Goal: Information Seeking & Learning: Find specific fact

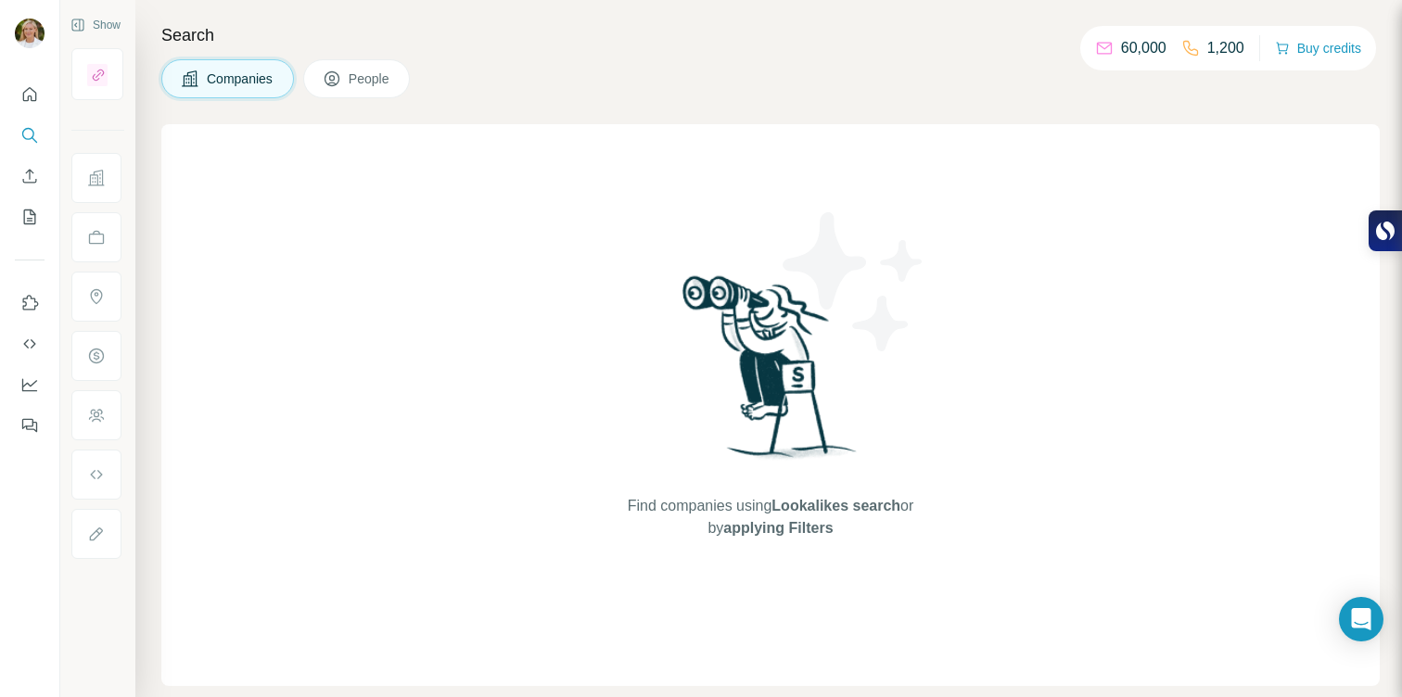
click at [363, 76] on span "People" at bounding box center [370, 79] width 43 height 19
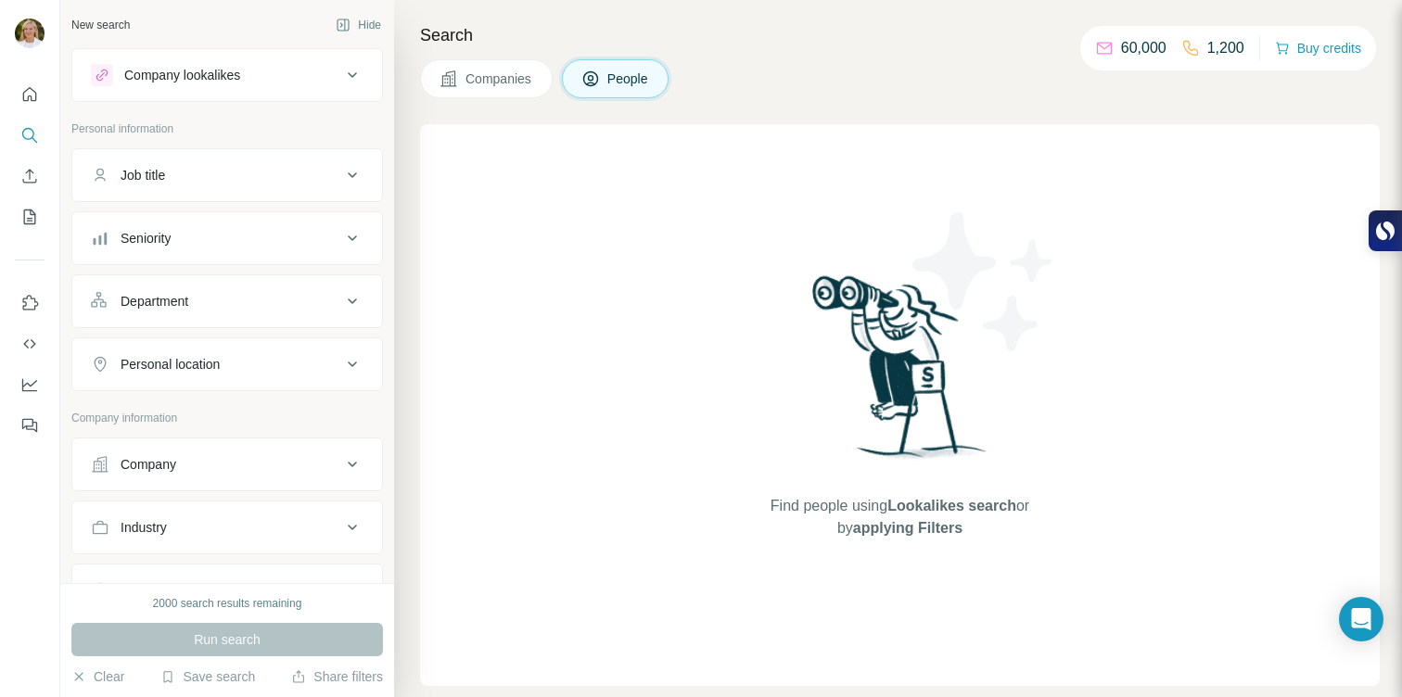
click at [497, 78] on span "Companies" at bounding box center [499, 79] width 68 height 19
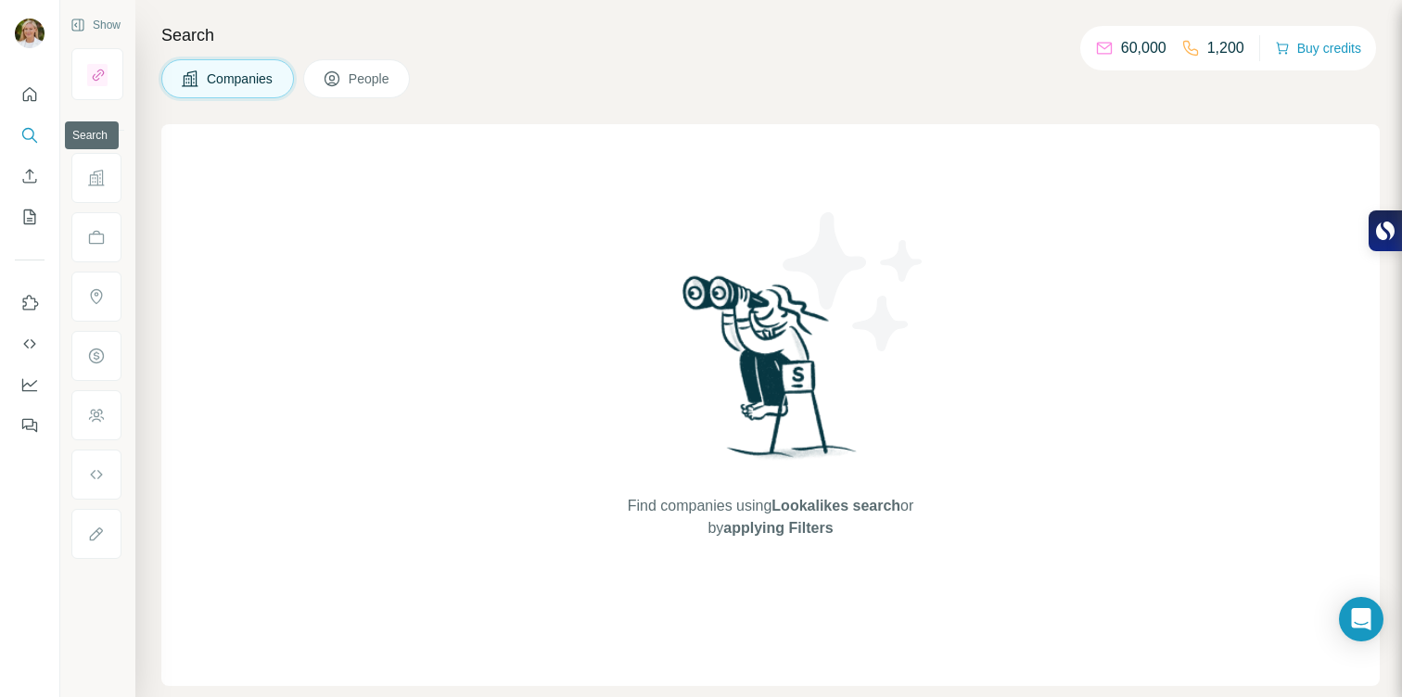
click at [24, 135] on icon "Search" at bounding box center [29, 135] width 19 height 19
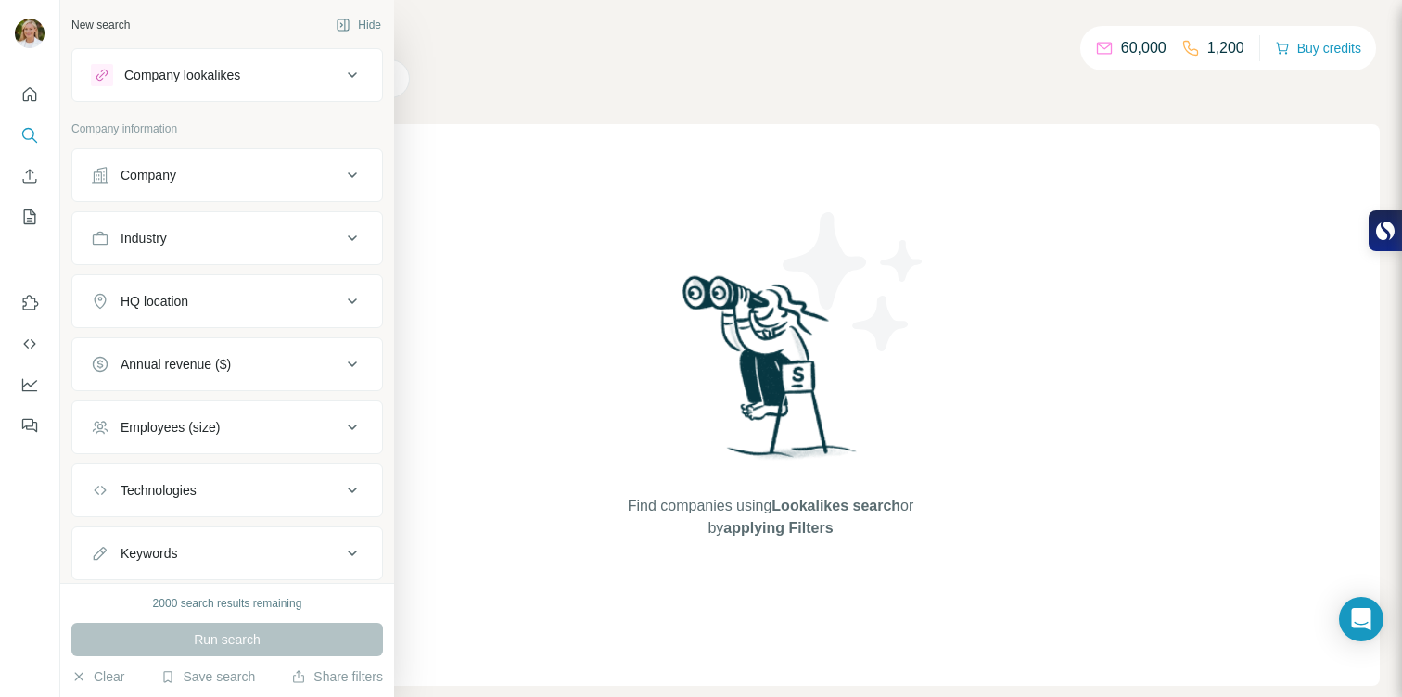
click at [87, 134] on p "Company information" at bounding box center [227, 129] width 312 height 17
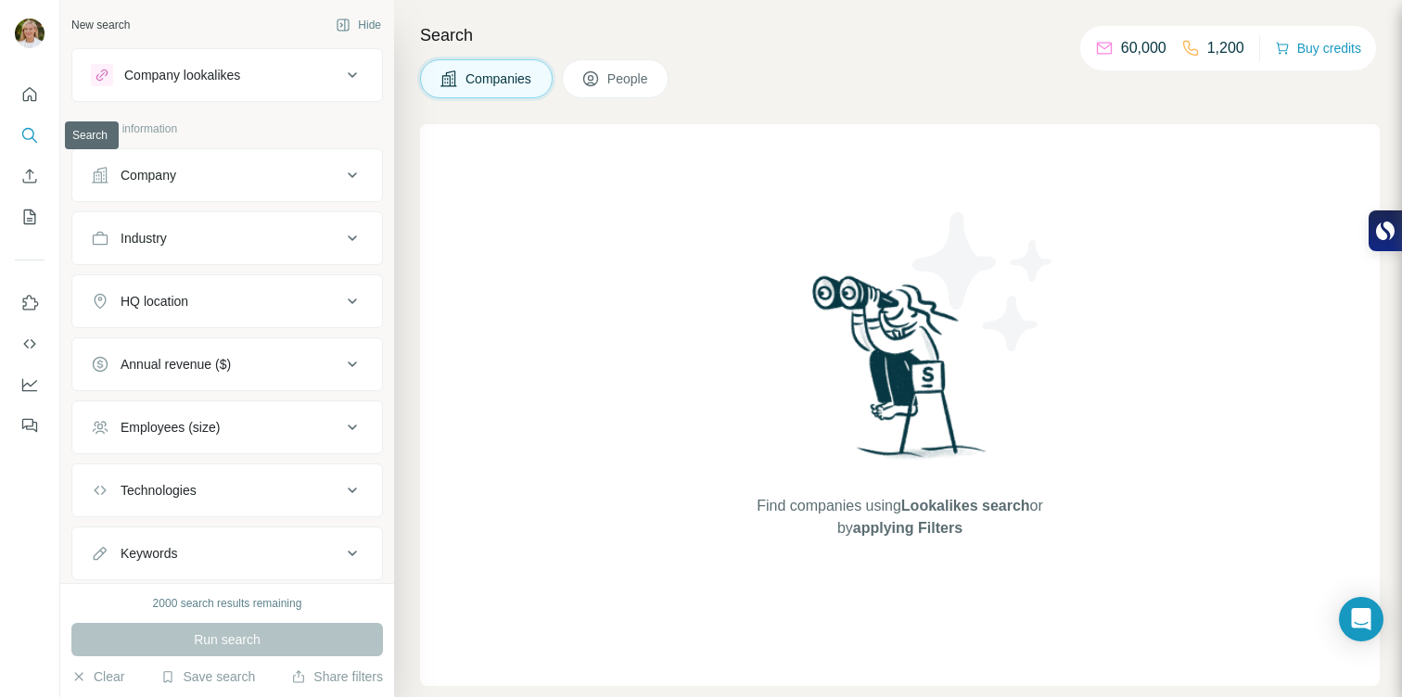
click at [13, 134] on div at bounding box center [29, 255] width 59 height 376
click at [352, 188] on button "Company" at bounding box center [227, 175] width 310 height 45
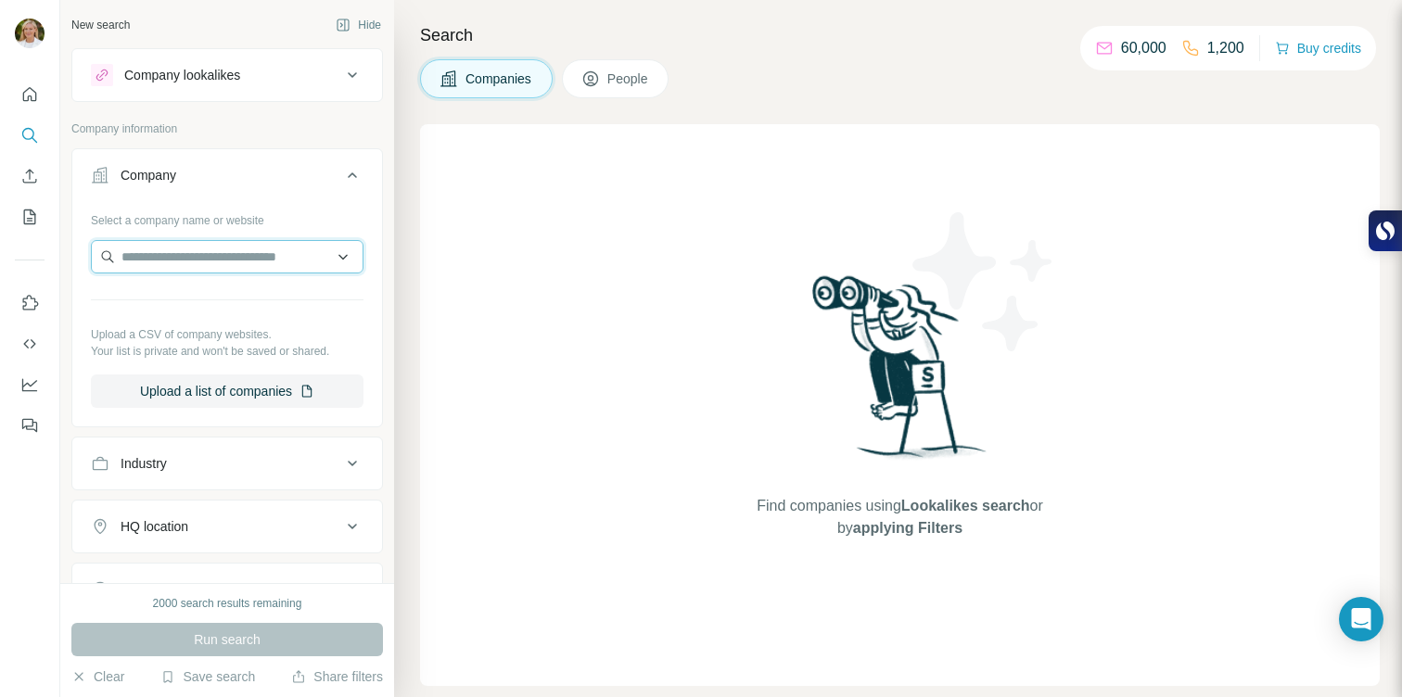
click at [231, 263] on input "text" at bounding box center [227, 256] width 273 height 33
type input "****"
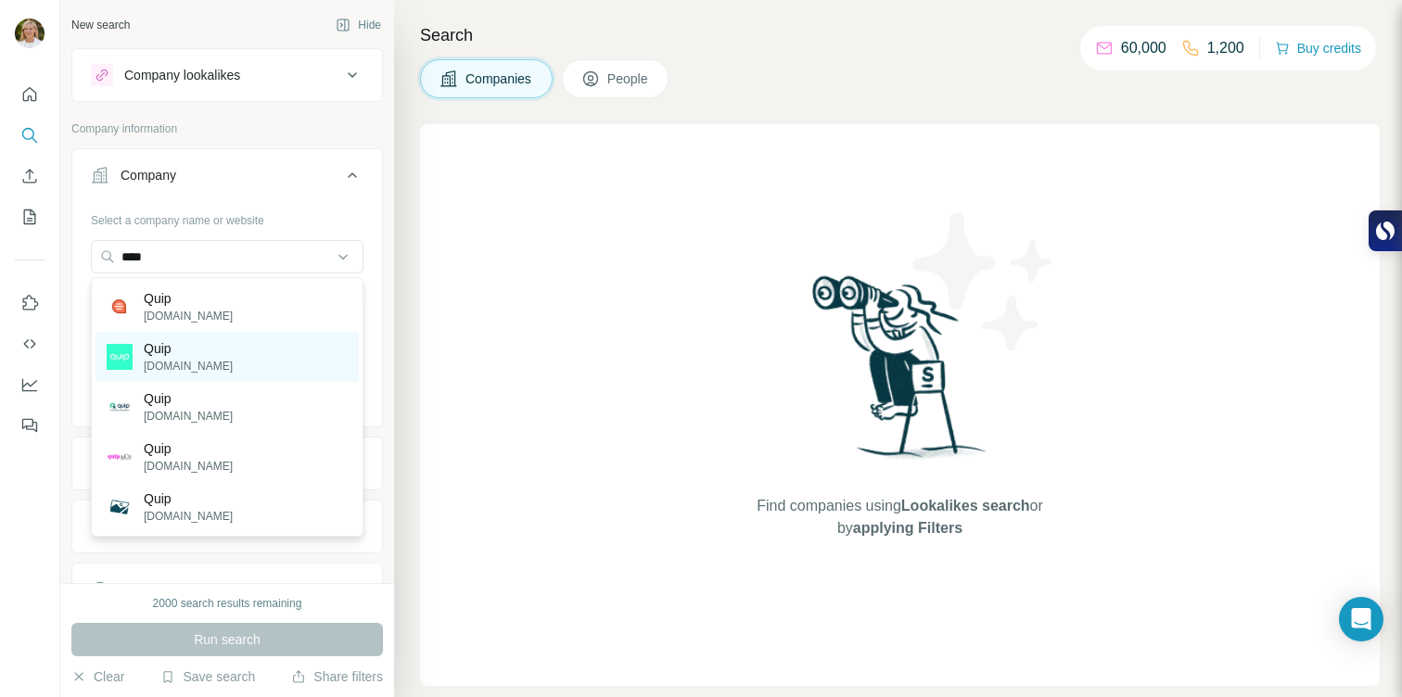
click at [191, 356] on p "Quip" at bounding box center [188, 348] width 89 height 19
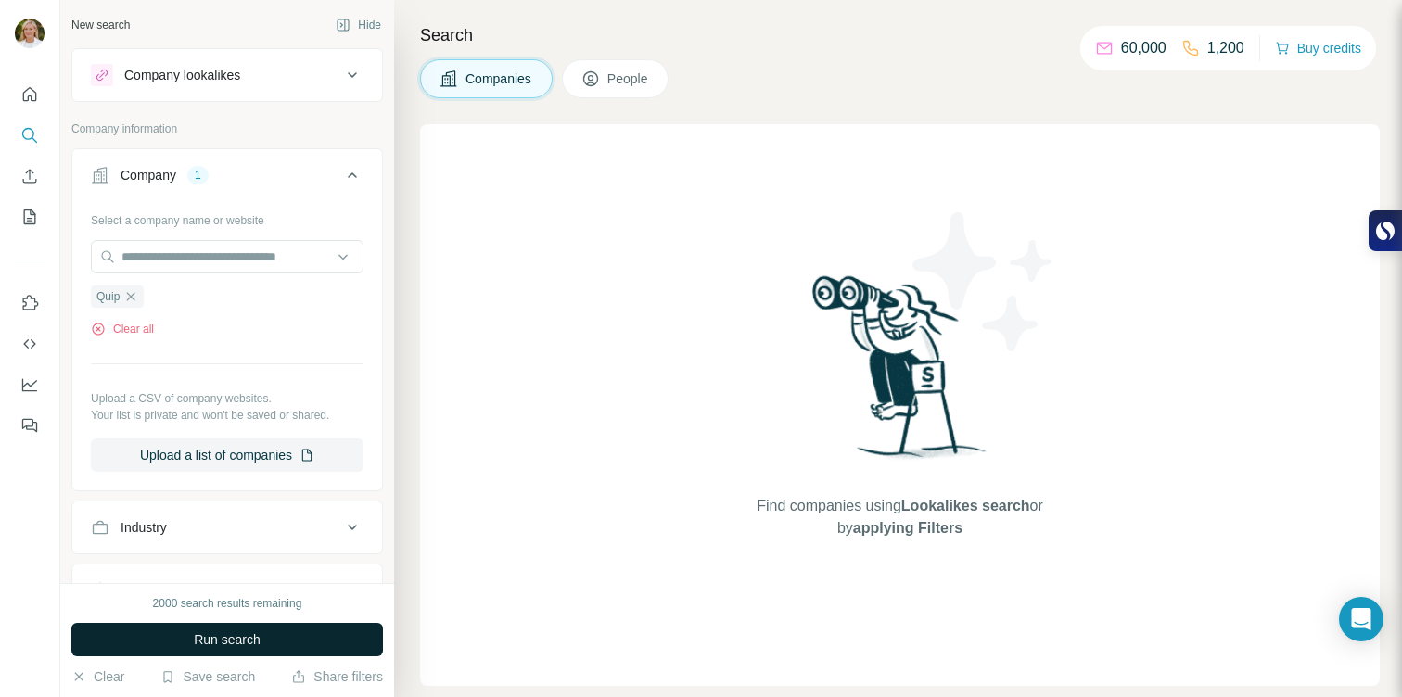
click at [218, 643] on span "Run search" at bounding box center [227, 640] width 67 height 19
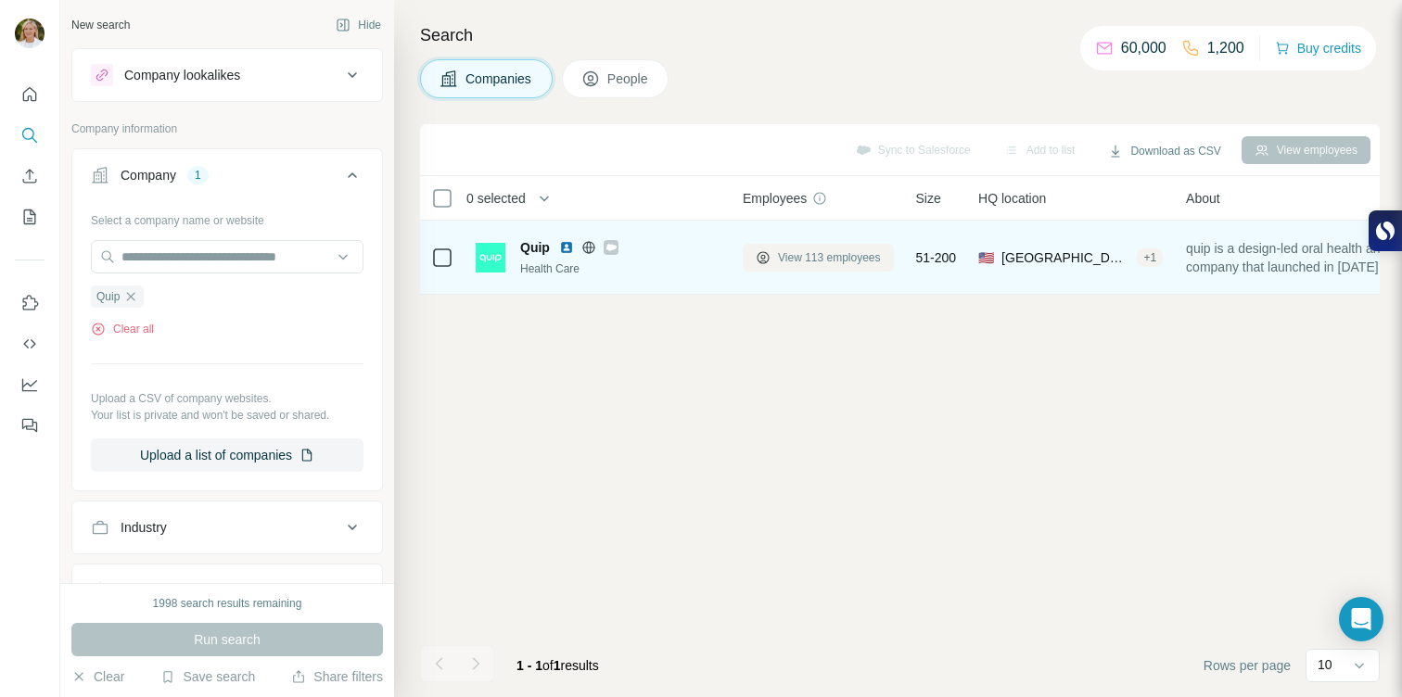
click at [823, 261] on span "View 113 employees" at bounding box center [829, 257] width 103 height 17
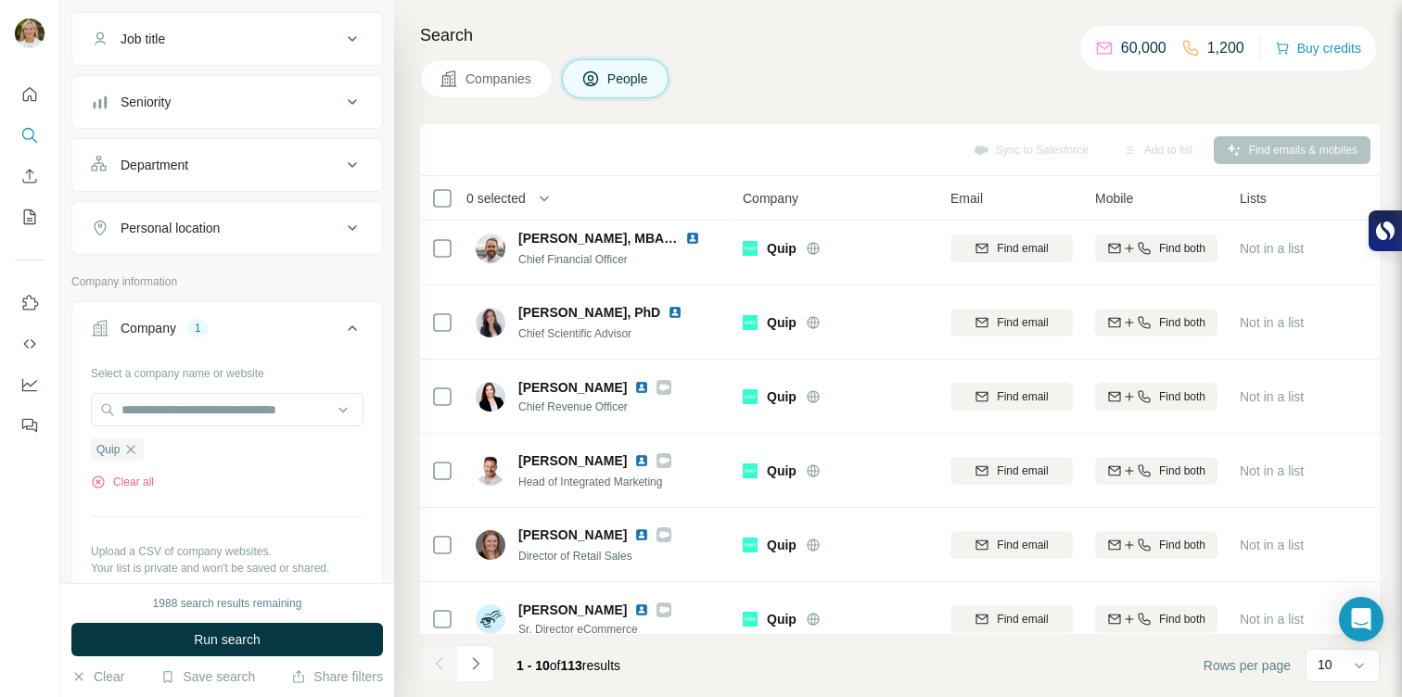
scroll to position [153, 0]
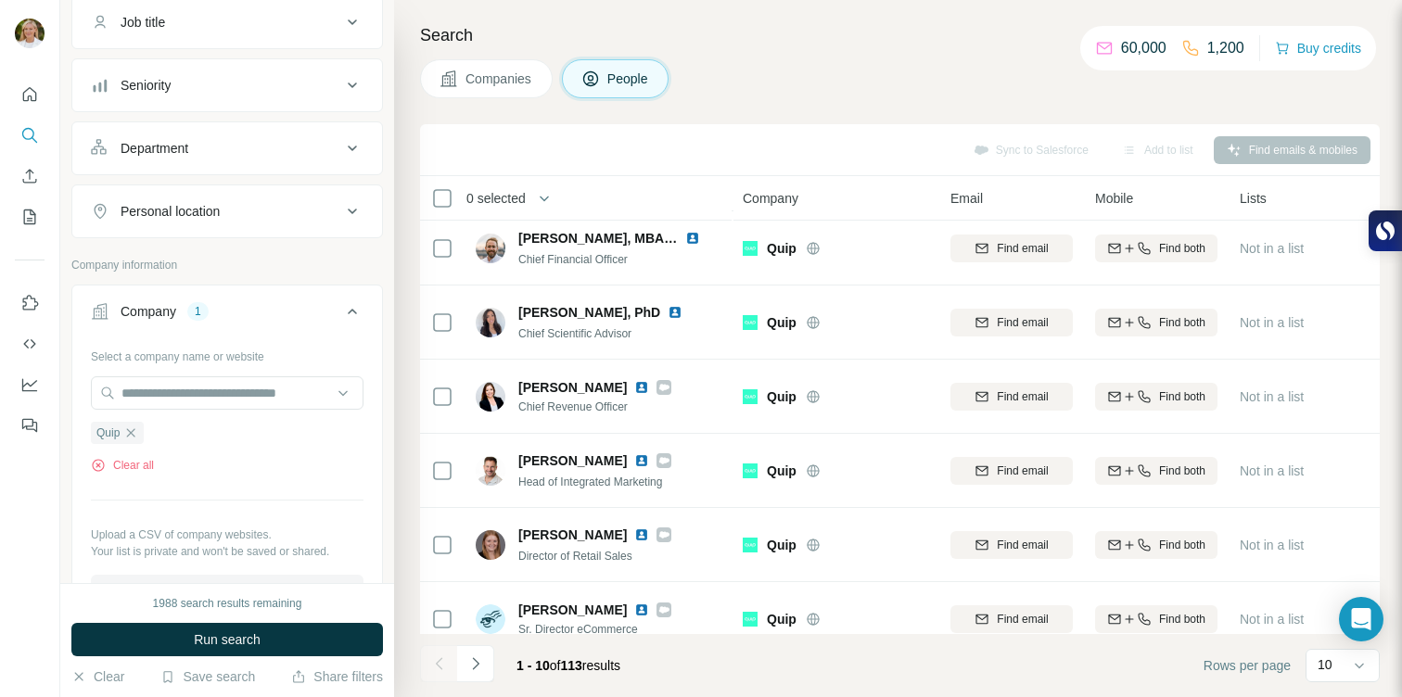
click at [169, 151] on div "Department" at bounding box center [155, 148] width 68 height 19
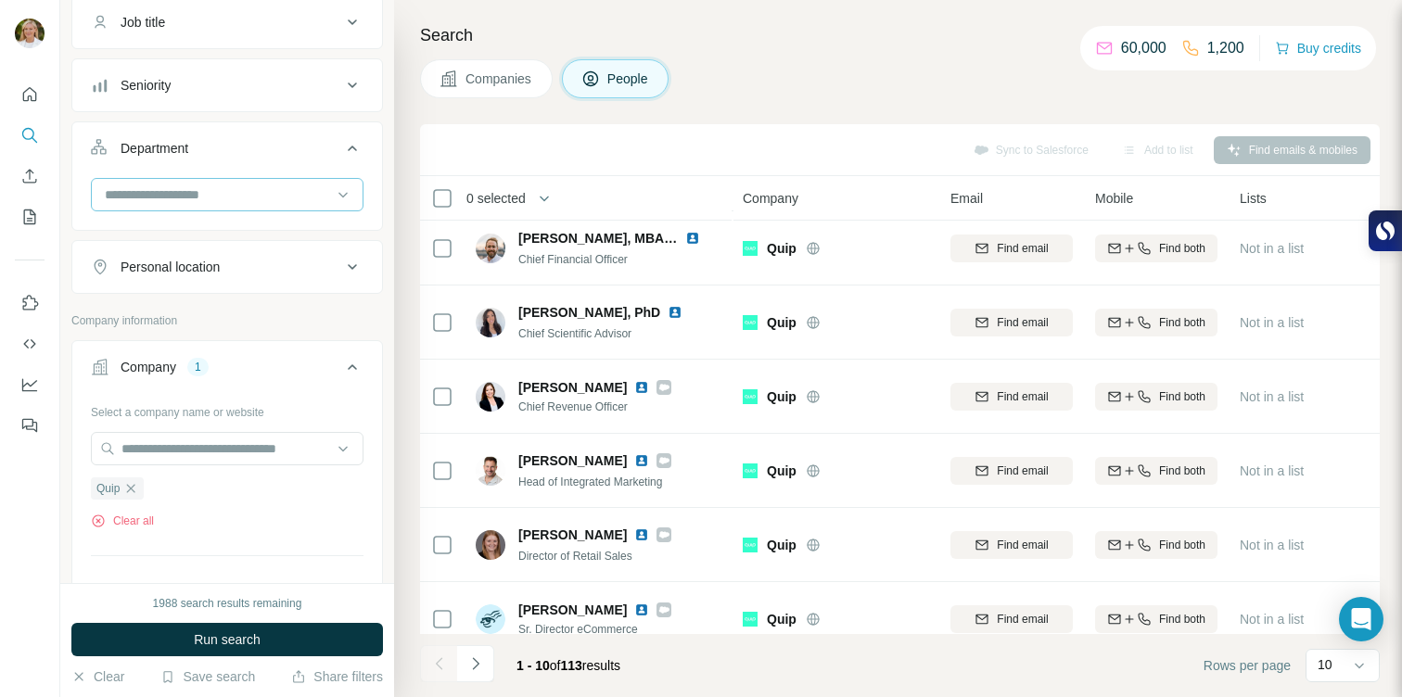
click at [165, 194] on input at bounding box center [217, 195] width 229 height 20
type input "*"
type input "*****"
click at [169, 230] on p "Marketing and Advertising" at bounding box center [181, 236] width 149 height 19
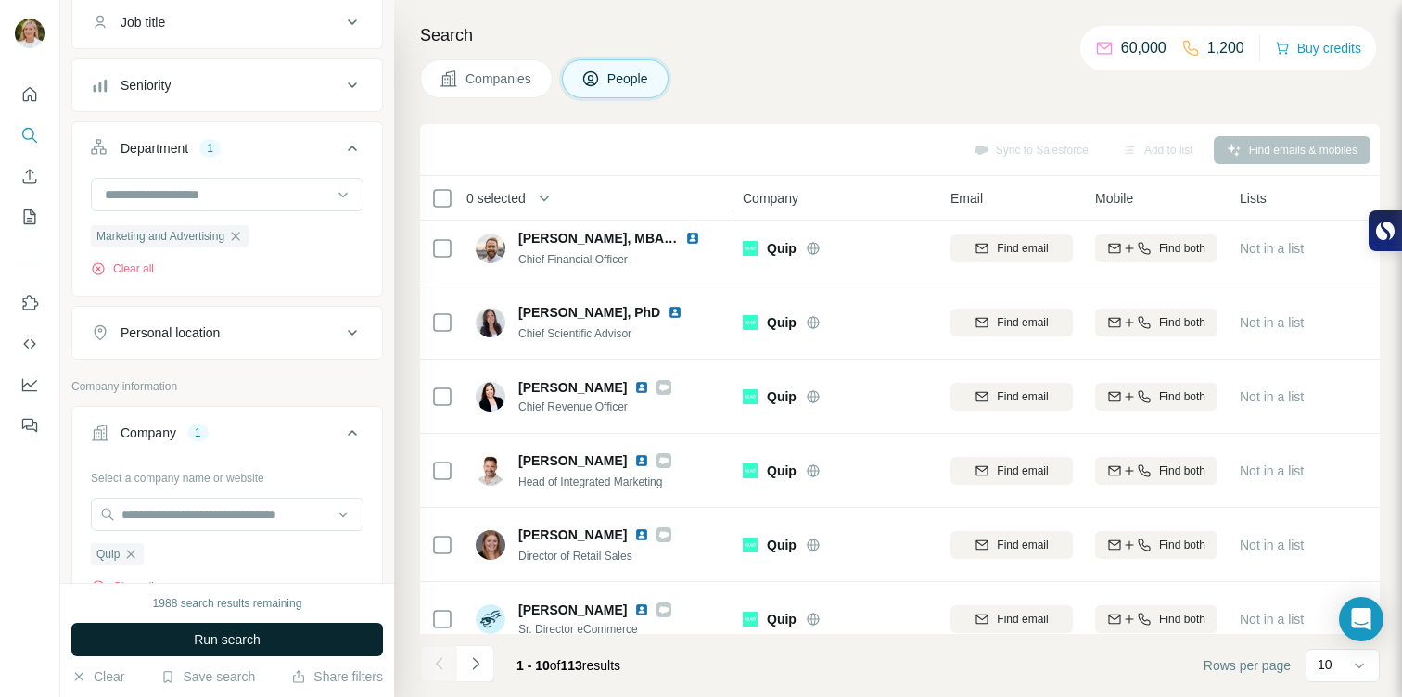
click at [194, 642] on span "Run search" at bounding box center [227, 640] width 67 height 19
